Goal: Answer question/provide support: Share knowledge or assist other users

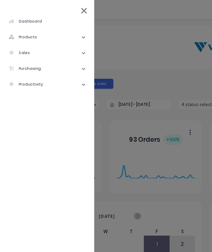
click at [68, 45] on icon at bounding box center [69, 43] width 3 height 3
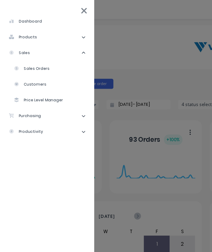
click at [36, 58] on div "Sales Orders" at bounding box center [27, 57] width 30 height 5
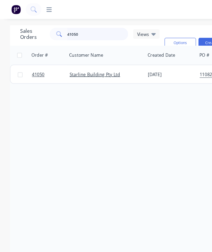
click at [71, 32] on input "41050" at bounding box center [81, 28] width 51 height 10
type input "4"
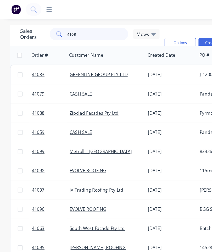
type input "41086"
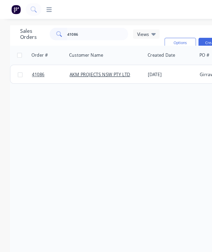
click at [33, 61] on span "41086" at bounding box center [32, 62] width 10 height 5
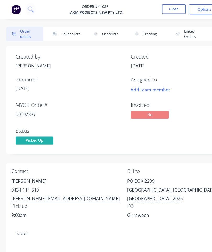
click at [61, 29] on button "Collaborate" at bounding box center [54, 28] width 31 height 12
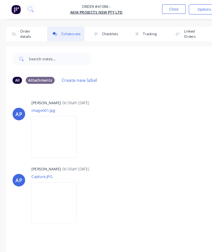
scroll to position [29, 0]
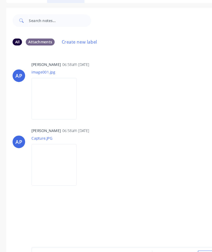
click at [154, 235] on icon "button" at bounding box center [153, 236] width 3 height 3
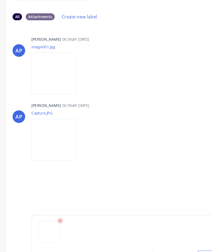
click at [170, 233] on button "Send" at bounding box center [175, 237] width 21 height 8
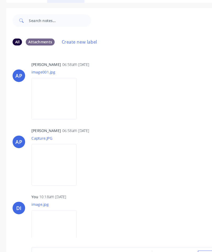
scroll to position [0, 0]
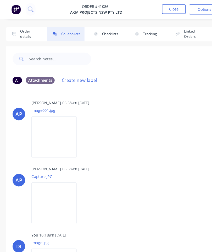
click at [145, 5] on button "Close" at bounding box center [145, 8] width 20 height 8
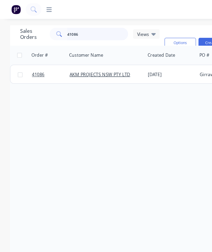
click at [76, 30] on input "41086" at bounding box center [81, 28] width 51 height 10
type input "4"
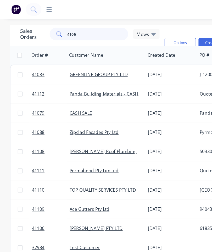
type input "41061"
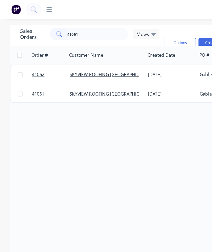
click at [31, 79] on span "41061" at bounding box center [32, 78] width 10 height 5
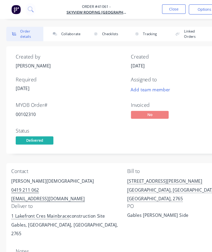
click at [57, 25] on button "Collaborate" at bounding box center [54, 28] width 31 height 12
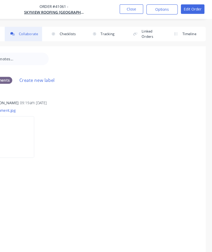
click at [117, 211] on div "AP [PERSON_NAME] 09:19am [DATE] Attachment.jpg Labels Download" at bounding box center [106, 152] width 202 height 156
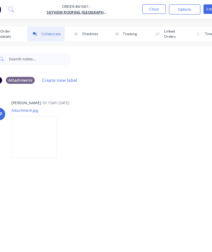
scroll to position [29, 0]
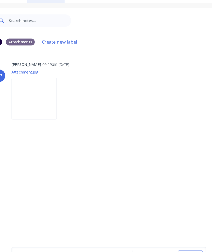
click at [152, 235] on icon "button" at bounding box center [153, 237] width 3 height 4
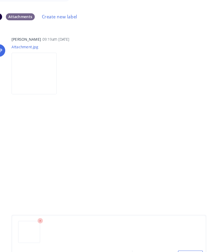
click at [165, 233] on button "Send" at bounding box center [175, 237] width 21 height 8
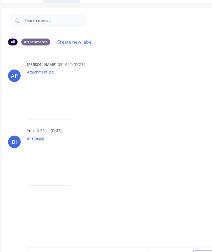
click at [150, 234] on button "button" at bounding box center [153, 237] width 6 height 6
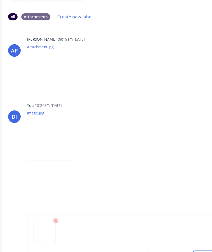
click at [171, 233] on button "Send" at bounding box center [175, 237] width 21 height 8
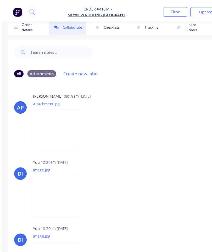
scroll to position [0, 0]
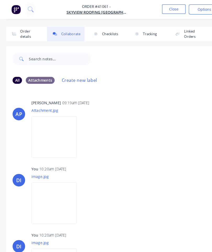
click at [142, 8] on button "Close" at bounding box center [145, 8] width 20 height 8
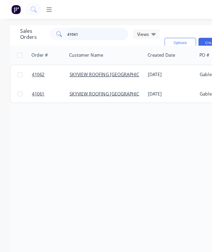
click at [79, 30] on input "41061" at bounding box center [81, 28] width 51 height 10
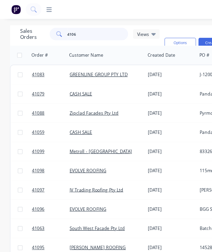
type input "41062"
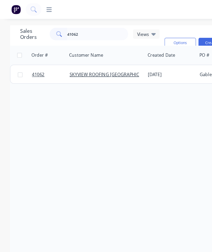
click at [31, 63] on span "41062" at bounding box center [32, 62] width 10 height 5
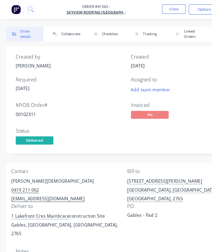
click at [55, 30] on button "Collaborate" at bounding box center [54, 28] width 31 height 12
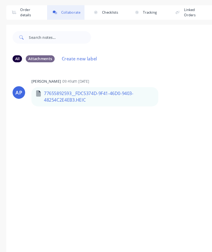
scroll to position [29, 0]
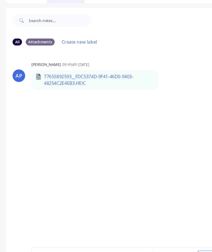
click at [153, 235] on icon "button" at bounding box center [153, 237] width 3 height 4
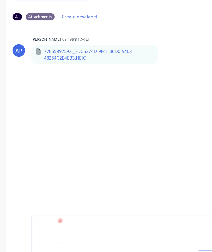
click at [176, 233] on button "Send" at bounding box center [175, 237] width 21 height 8
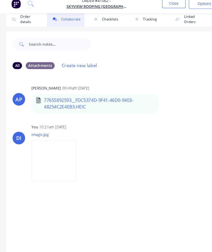
scroll to position [0, 0]
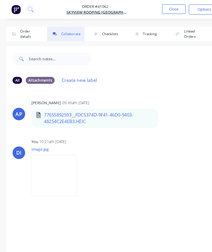
click at [142, 7] on button "Close" at bounding box center [145, 8] width 20 height 8
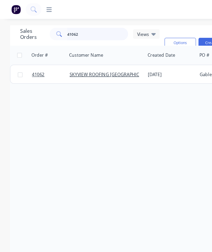
click at [80, 29] on input "41062" at bounding box center [81, 28] width 51 height 10
type input "4"
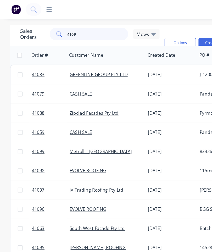
type input "41097"
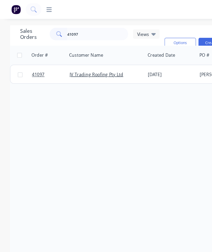
click at [32, 63] on span "41097" at bounding box center [32, 62] width 10 height 5
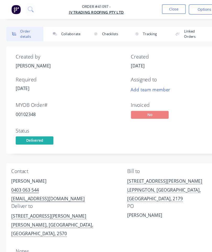
click at [60, 28] on button "Collaborate" at bounding box center [54, 28] width 31 height 12
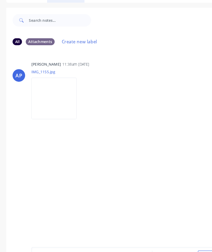
scroll to position [29, 0]
click at [152, 234] on button "button" at bounding box center [153, 237] width 6 height 6
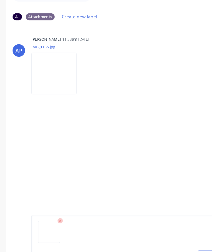
click at [170, 233] on button "Send" at bounding box center [175, 237] width 21 height 8
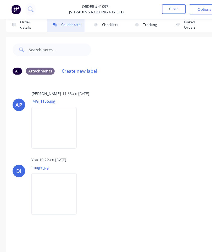
scroll to position [0, 0]
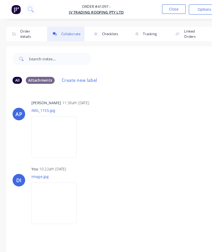
click at [145, 5] on button "Close" at bounding box center [145, 8] width 20 height 8
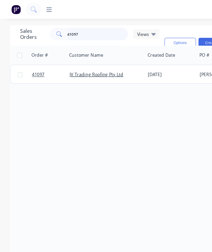
click at [87, 30] on input "41097" at bounding box center [81, 28] width 51 height 10
type input "4"
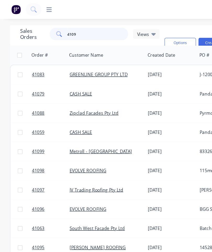
type input "41096"
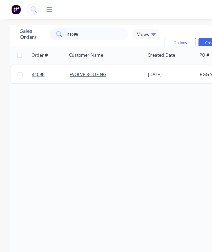
click at [31, 61] on span "41096" at bounding box center [32, 62] width 10 height 5
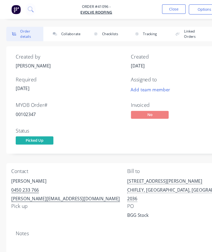
click at [61, 26] on button "Collaborate" at bounding box center [54, 28] width 31 height 12
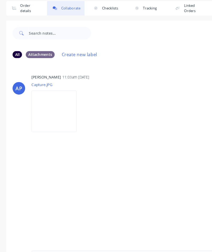
scroll to position [29, 0]
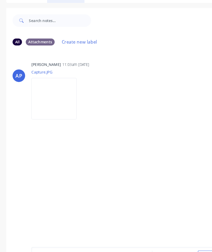
click at [153, 235] on icon "button" at bounding box center [153, 236] width 3 height 3
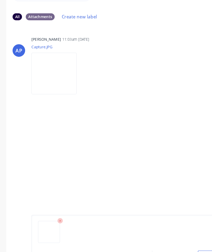
click at [169, 233] on button "Send" at bounding box center [175, 237] width 21 height 8
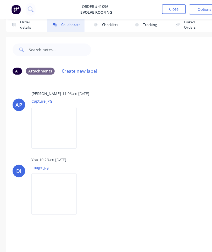
scroll to position [0, 0]
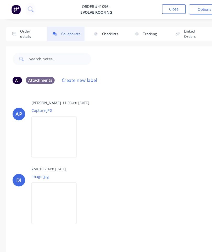
click at [147, 6] on button "Close" at bounding box center [145, 8] width 20 height 8
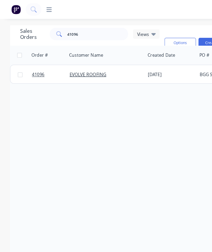
click at [13, 8] on img at bounding box center [13, 8] width 8 height 8
